Goal: Transaction & Acquisition: Purchase product/service

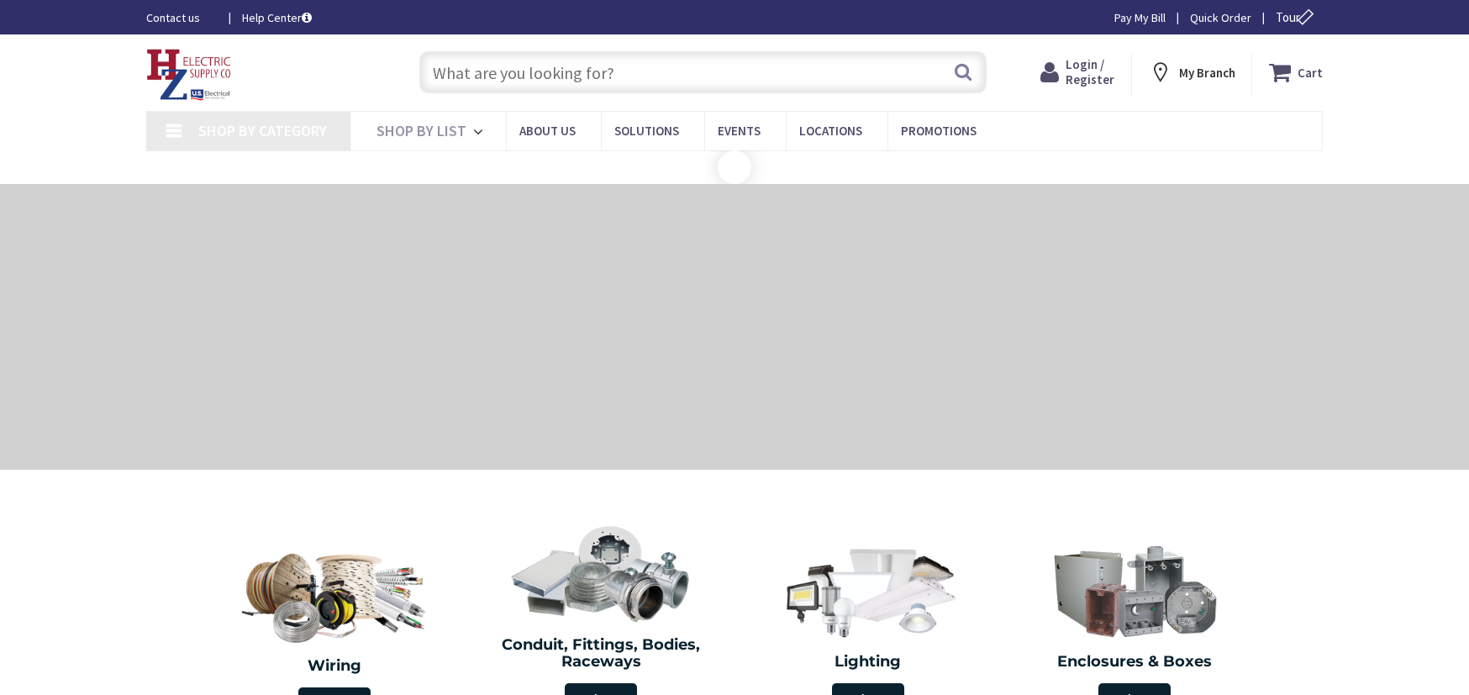
click at [563, 69] on input "text" at bounding box center [702, 72] width 567 height 42
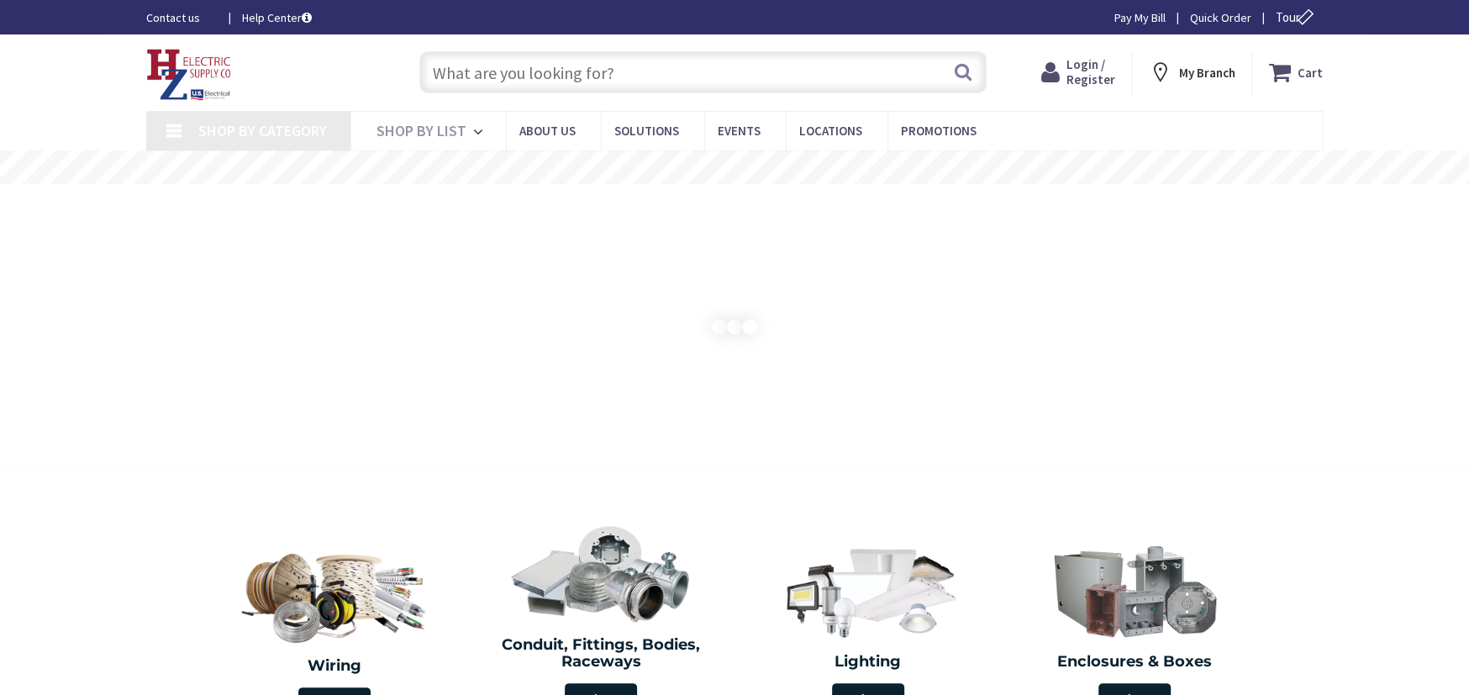
type input "[PERSON_NAME] Corners Rd, [GEOGRAPHIC_DATA], [GEOGRAPHIC_DATA]"
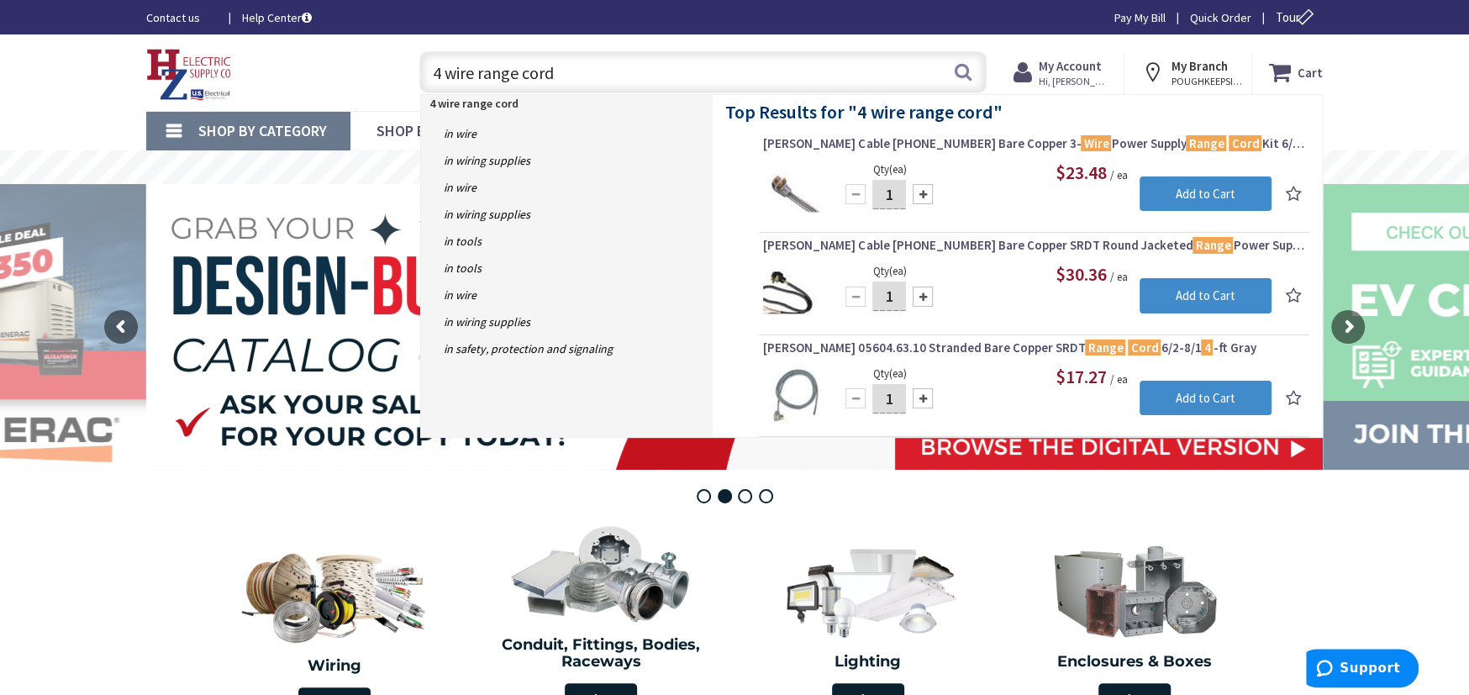
click at [513, 74] on input "4 wire range cord" at bounding box center [702, 72] width 567 height 42
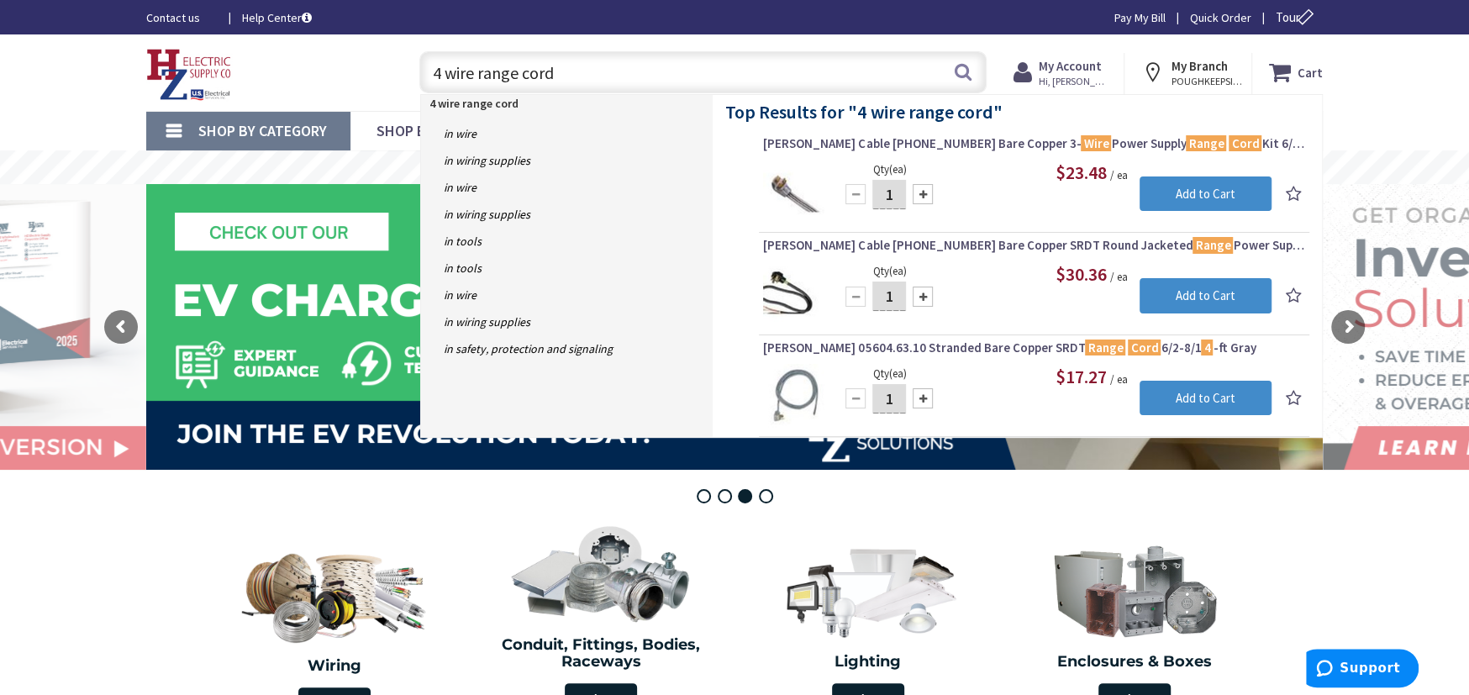
drag, startPoint x: 526, startPoint y: 70, endPoint x: 457, endPoint y: 71, distance: 68.9
click at [457, 71] on input "4 wire range cord" at bounding box center [702, 72] width 567 height 42
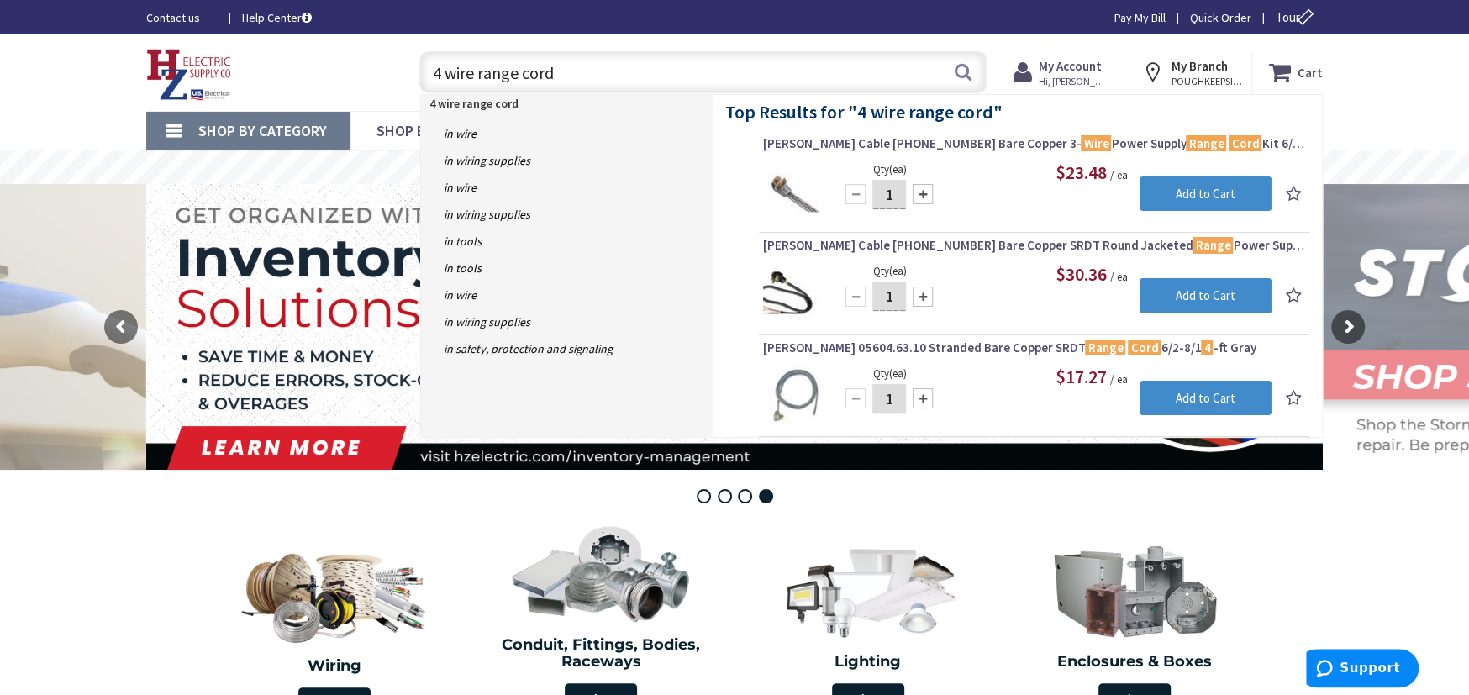
click at [513, 79] on input "4 wire range cord" at bounding box center [702, 72] width 567 height 42
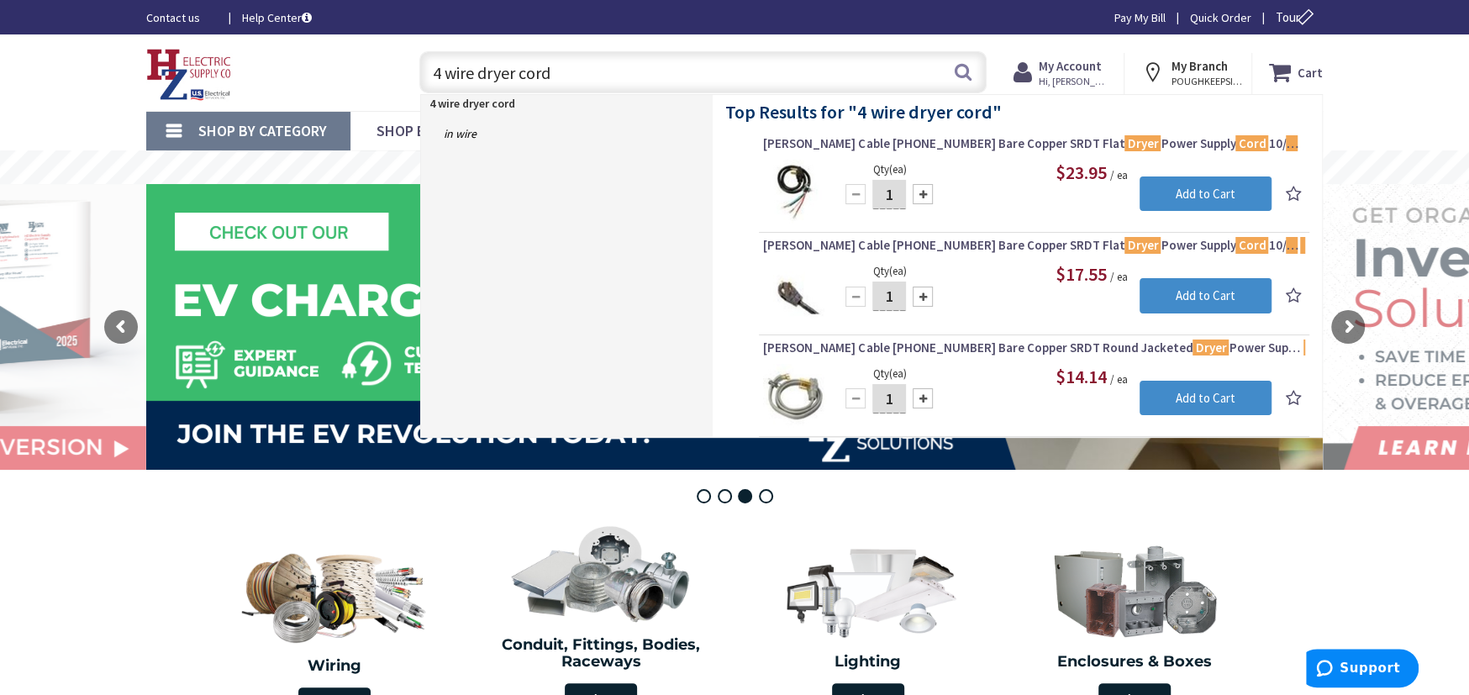
type input "4 wire dryer cord"
click at [1062, 68] on strong "My Account" at bounding box center [1070, 66] width 63 height 16
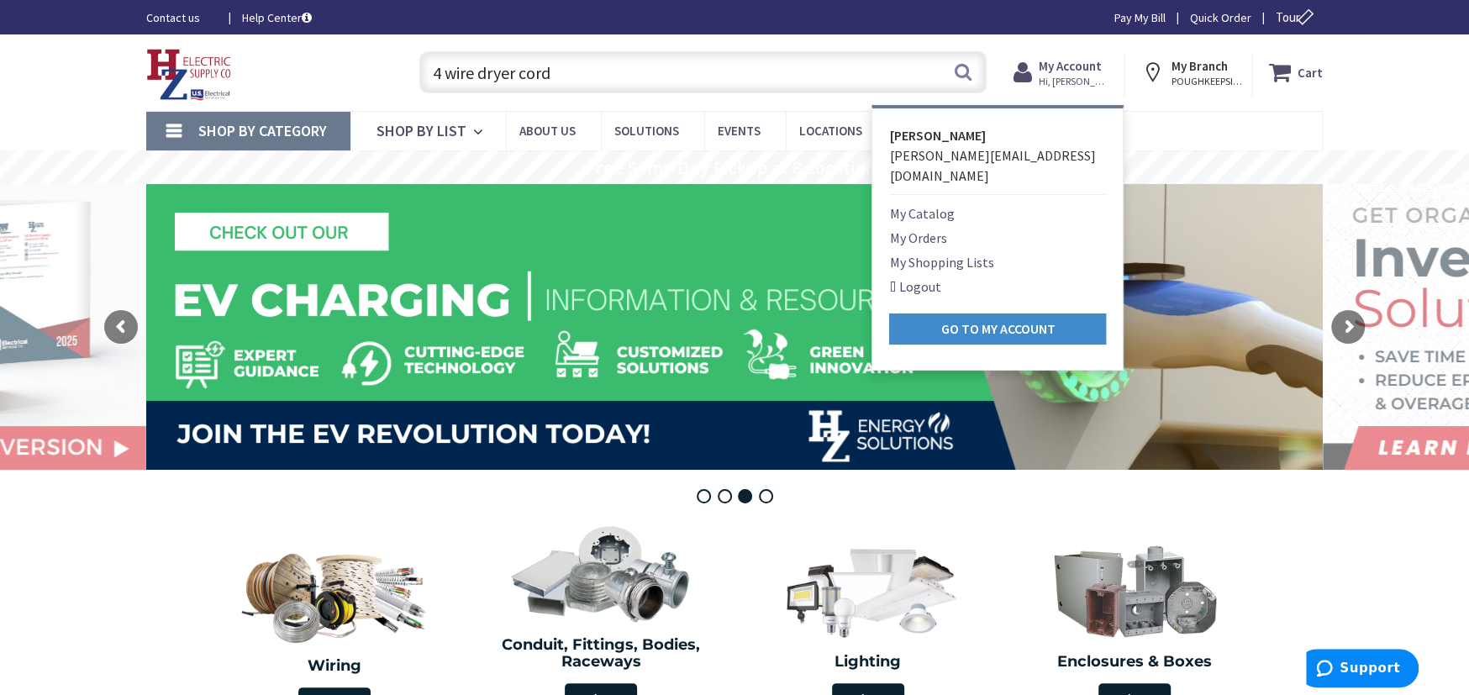
click at [926, 276] on link "Logout" at bounding box center [914, 286] width 51 height 20
